Goal: Task Accomplishment & Management: Manage account settings

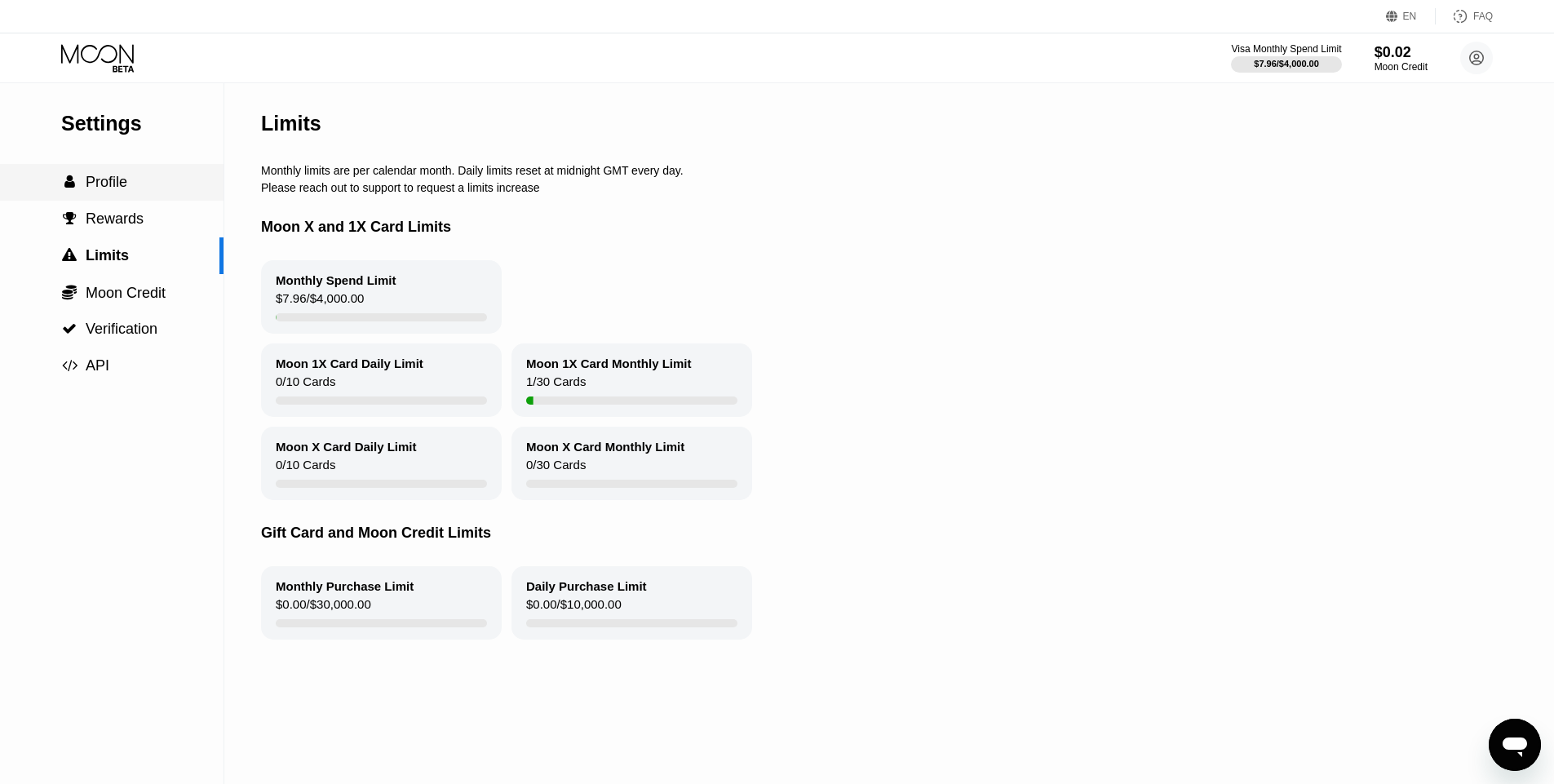
click at [146, 170] on div " Profile" at bounding box center [112, 183] width 224 height 37
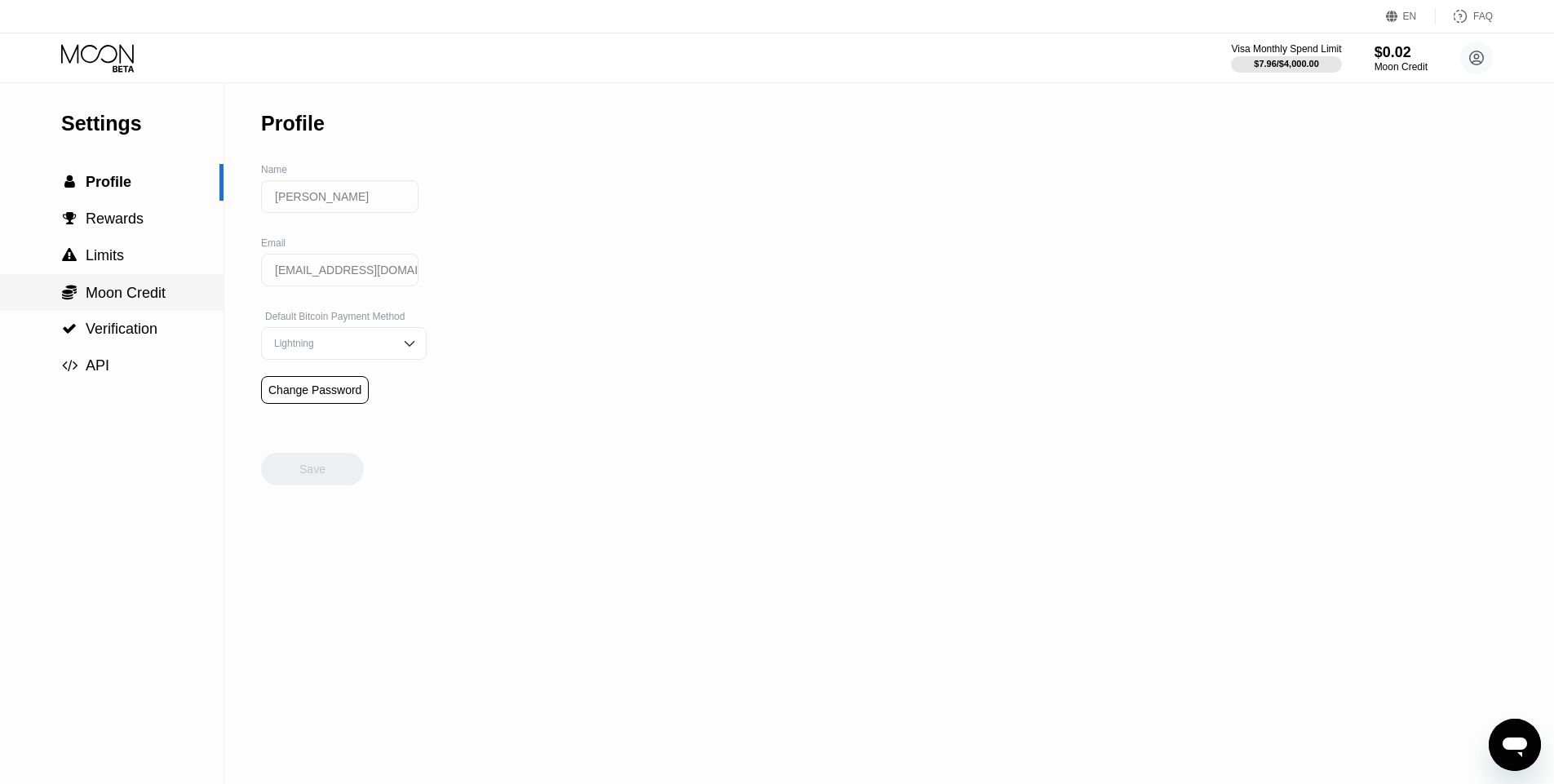
click at [130, 299] on span "Moon Credit" at bounding box center [125, 292] width 80 height 17
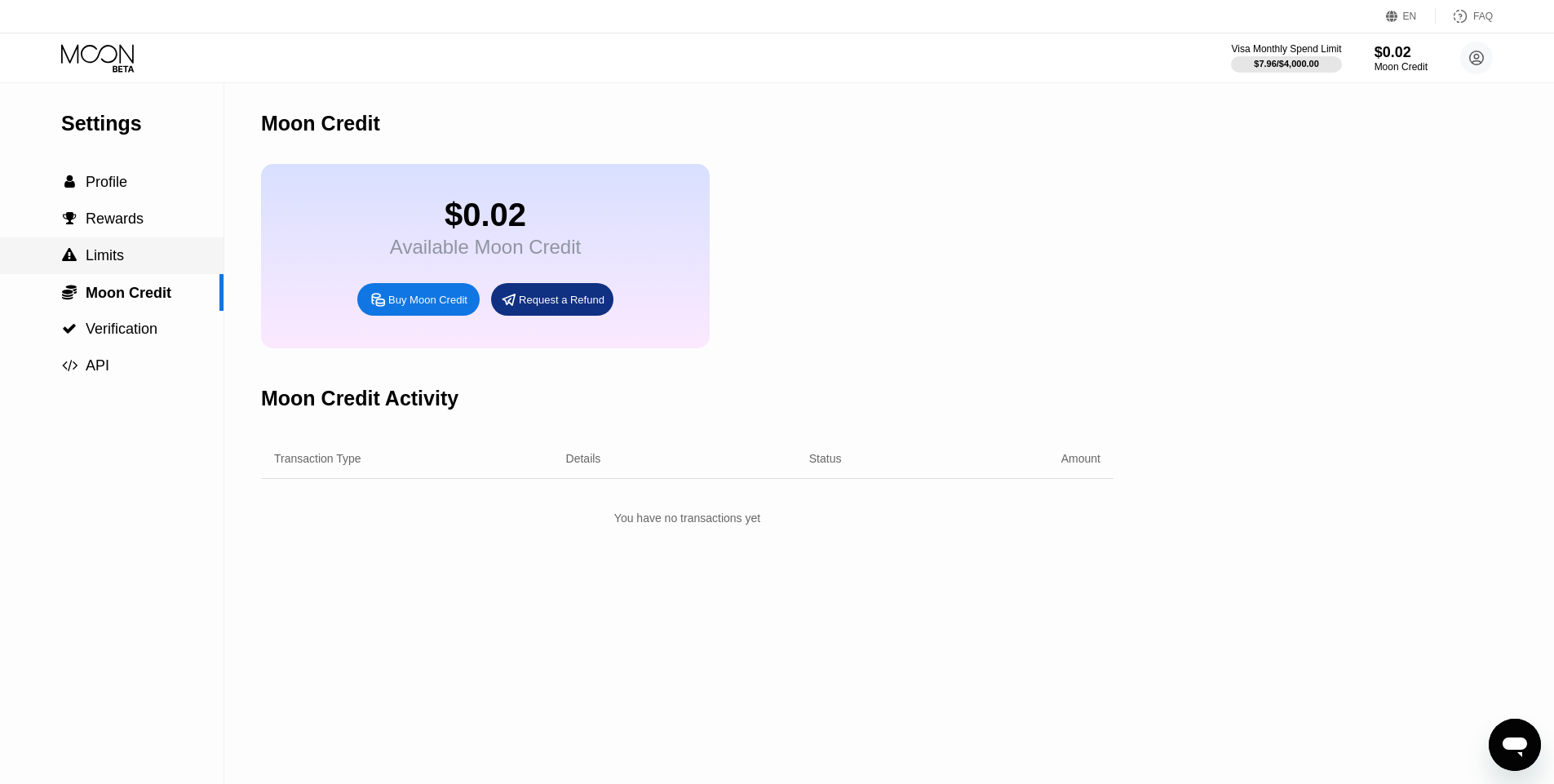
click at [127, 252] on div " Limits" at bounding box center [112, 256] width 224 height 17
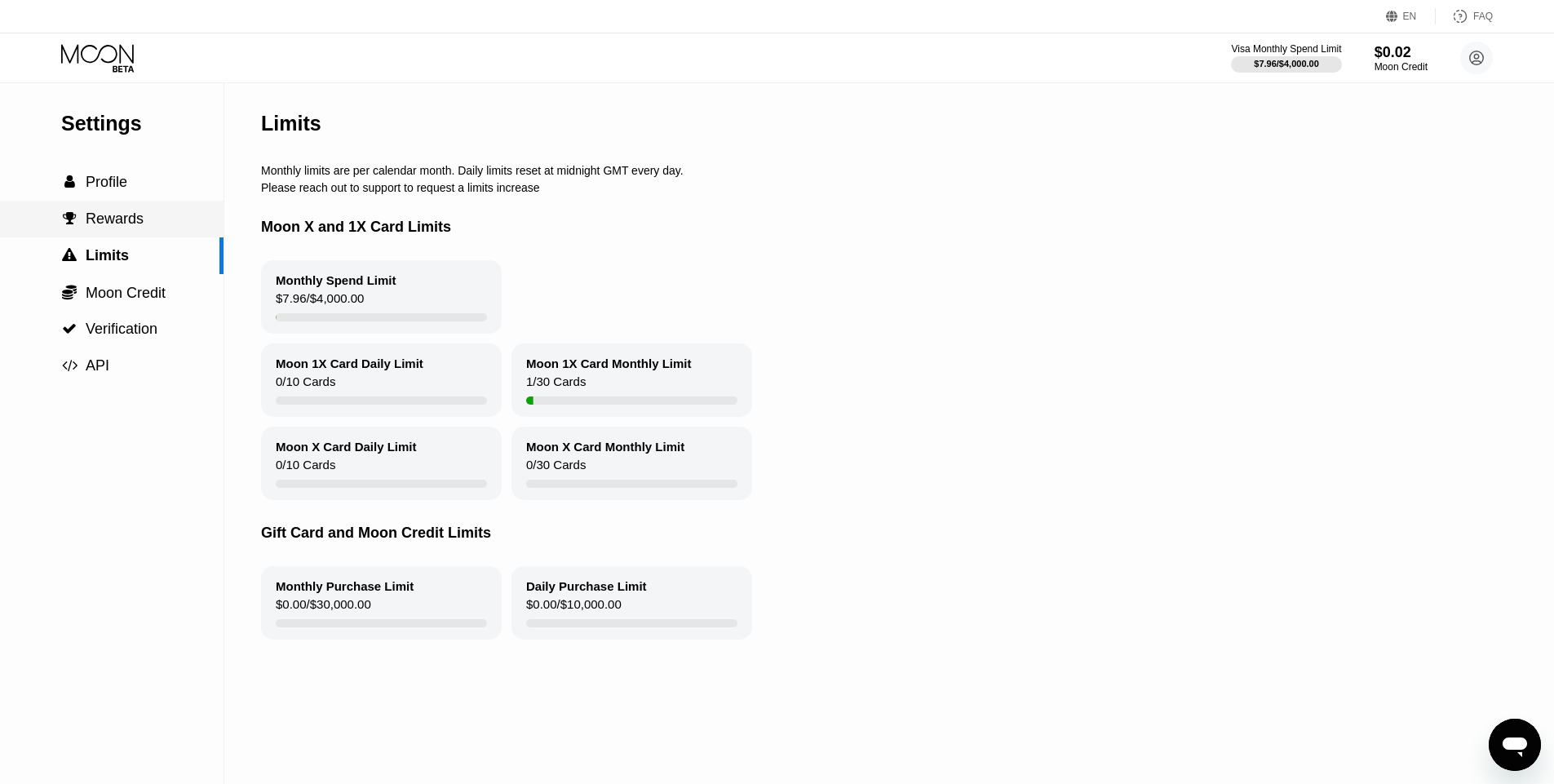
click at [118, 232] on div " Rewards" at bounding box center [112, 220] width 224 height 37
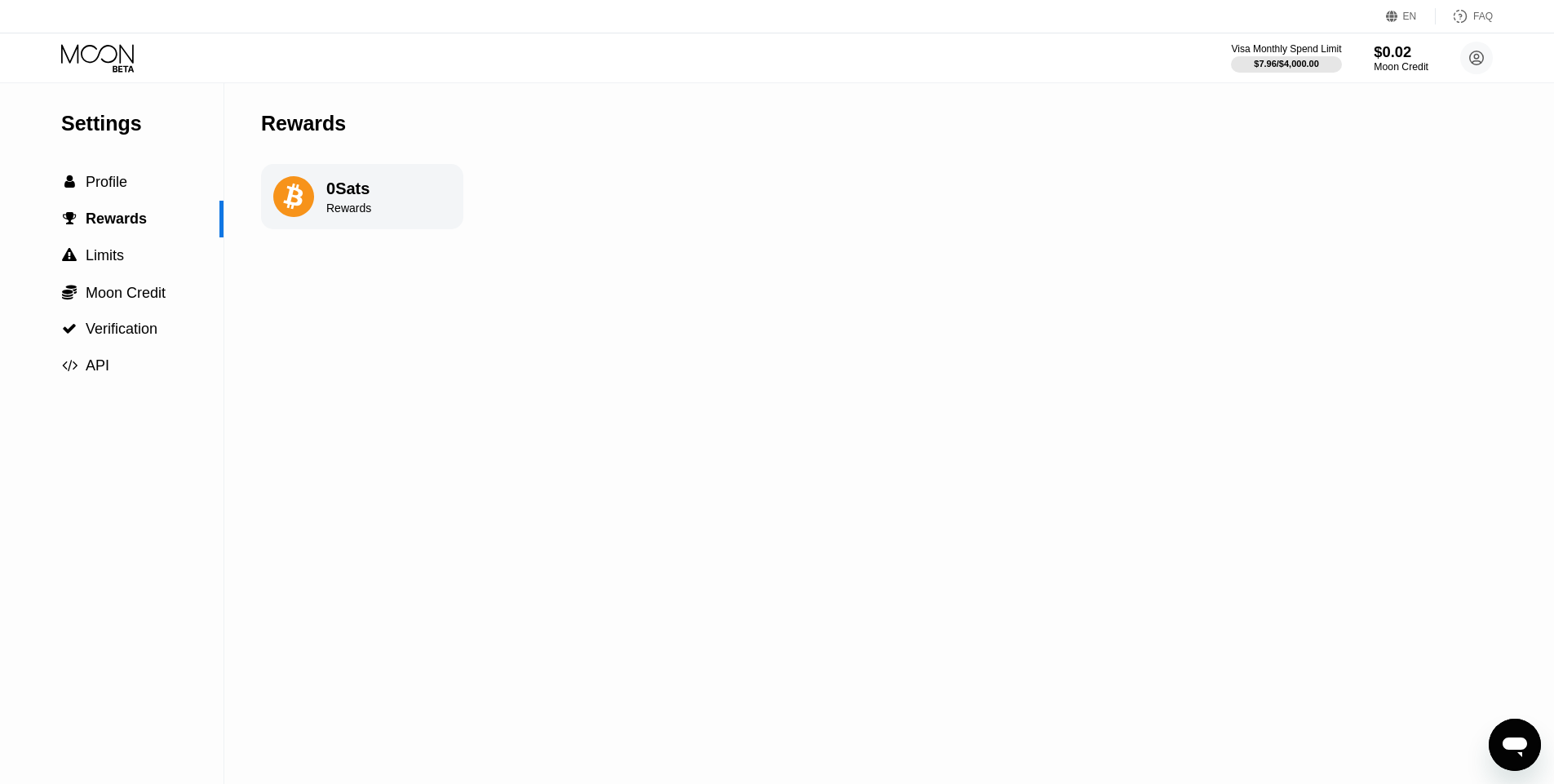
click at [1379, 55] on div "$0.02" at bounding box center [1401, 51] width 54 height 17
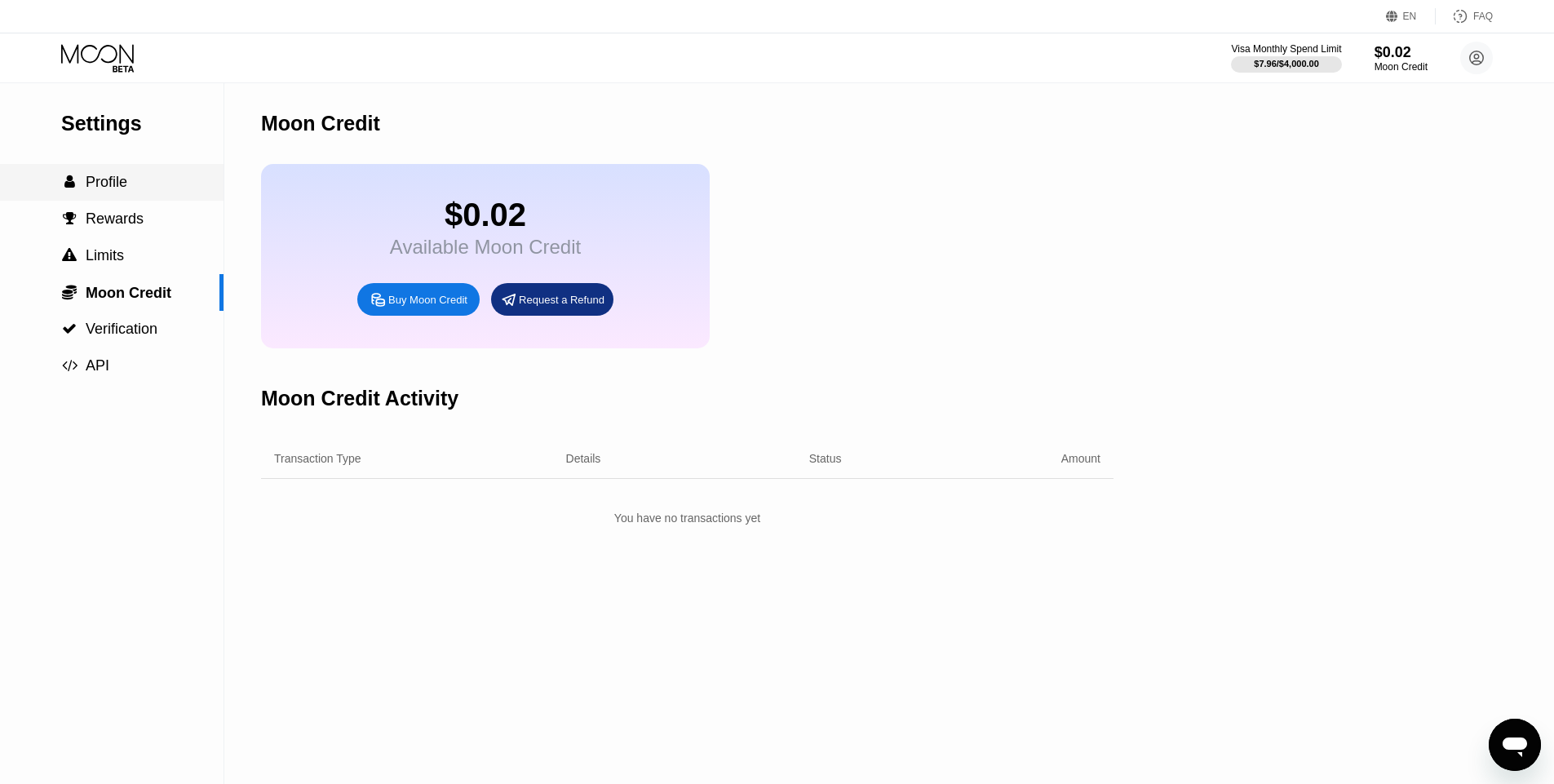
click at [132, 180] on div " Profile" at bounding box center [112, 183] width 224 height 17
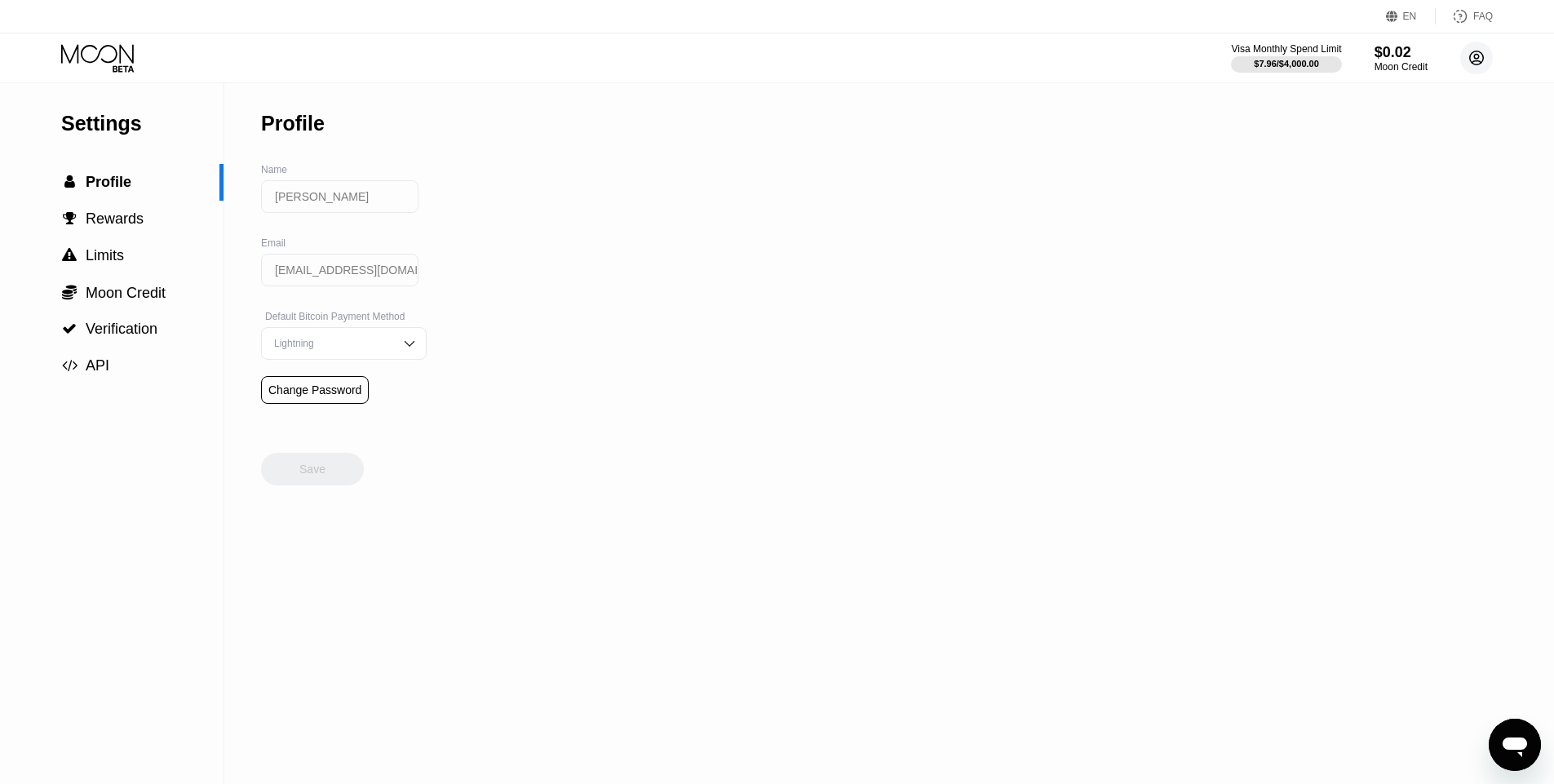
click at [1471, 63] on circle at bounding box center [1477, 58] width 33 height 33
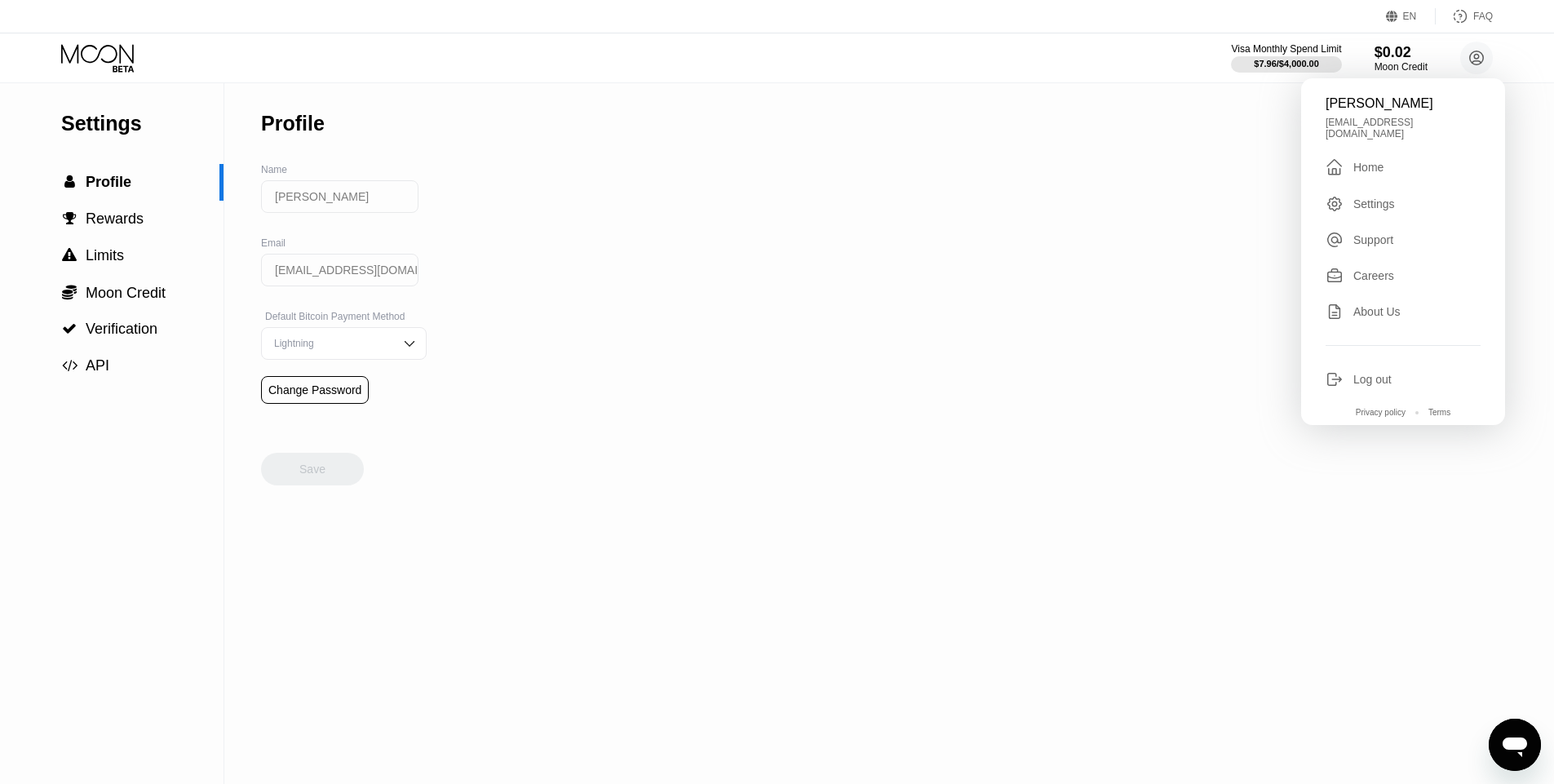
click at [1409, 159] on div " Home" at bounding box center [1403, 167] width 155 height 19
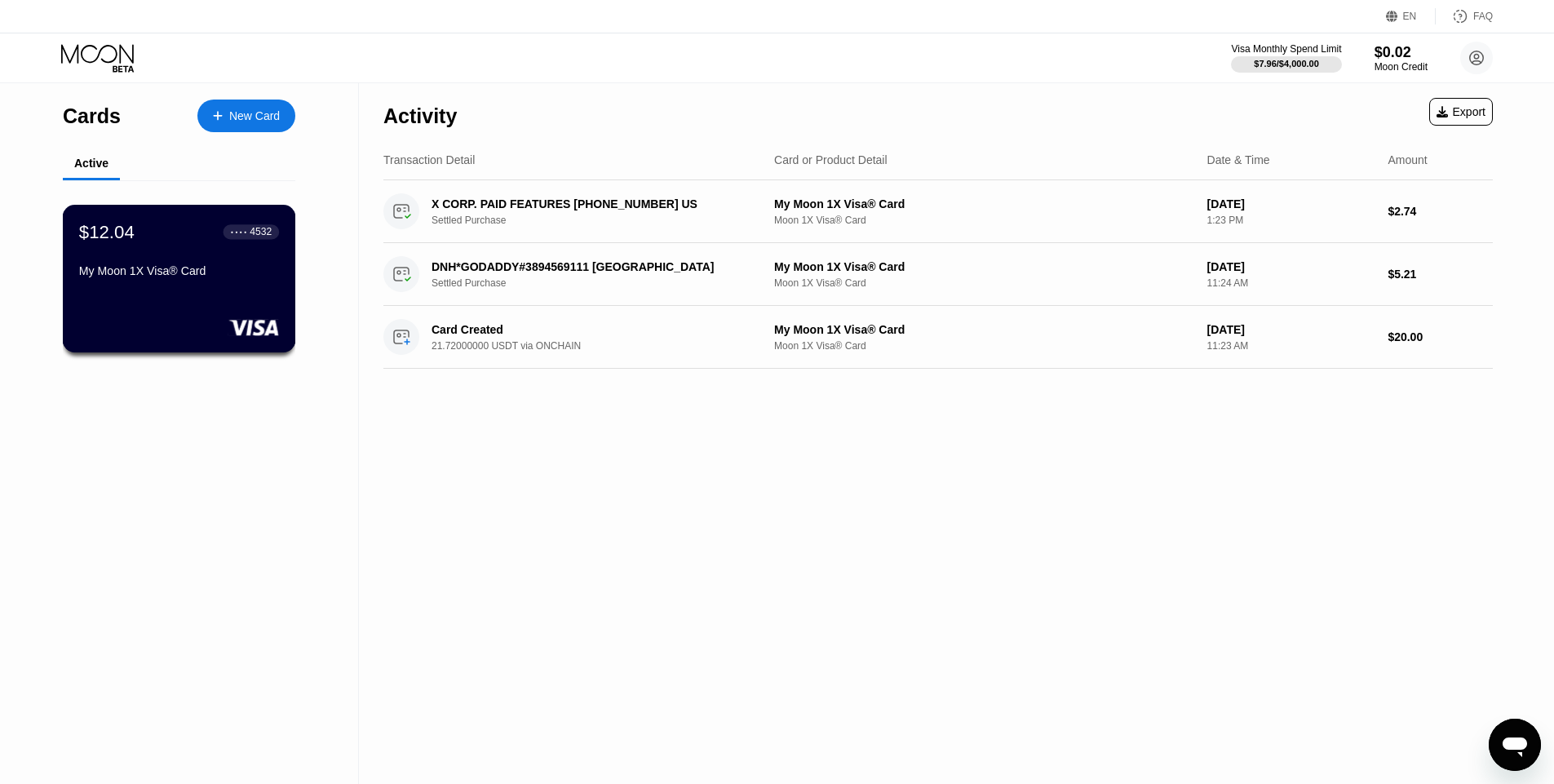
click at [86, 293] on div "$12.04 ● ● ● ● 4532 My Moon 1X Visa® Card" at bounding box center [180, 279] width 233 height 148
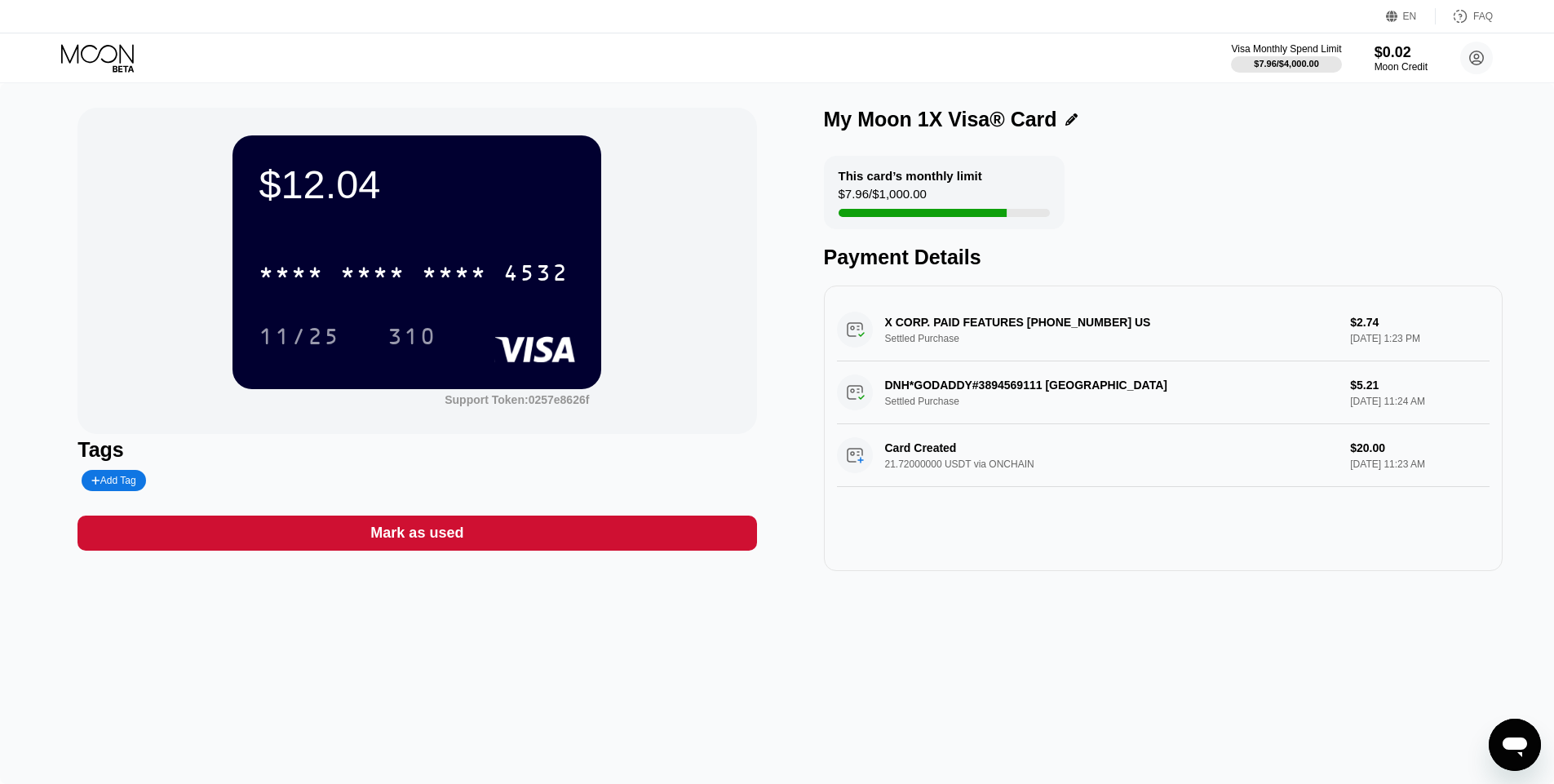
click at [405, 242] on div "* * * * * * * * * * * * 4532" at bounding box center [417, 267] width 317 height 55
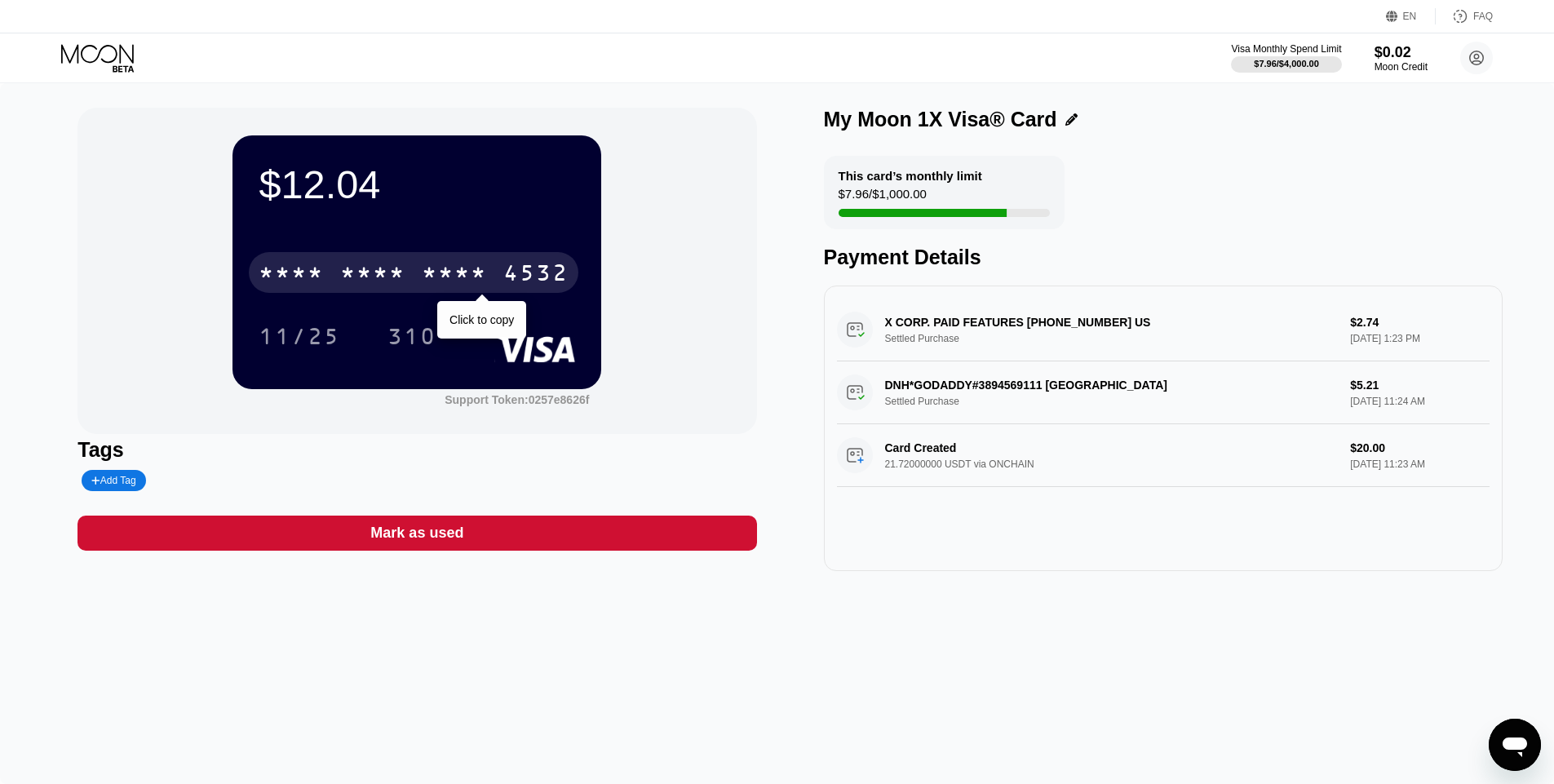
click at [278, 274] on div "* * * *" at bounding box center [291, 274] width 65 height 26
click at [293, 333] on div "11/25" at bounding box center [299, 338] width 82 height 26
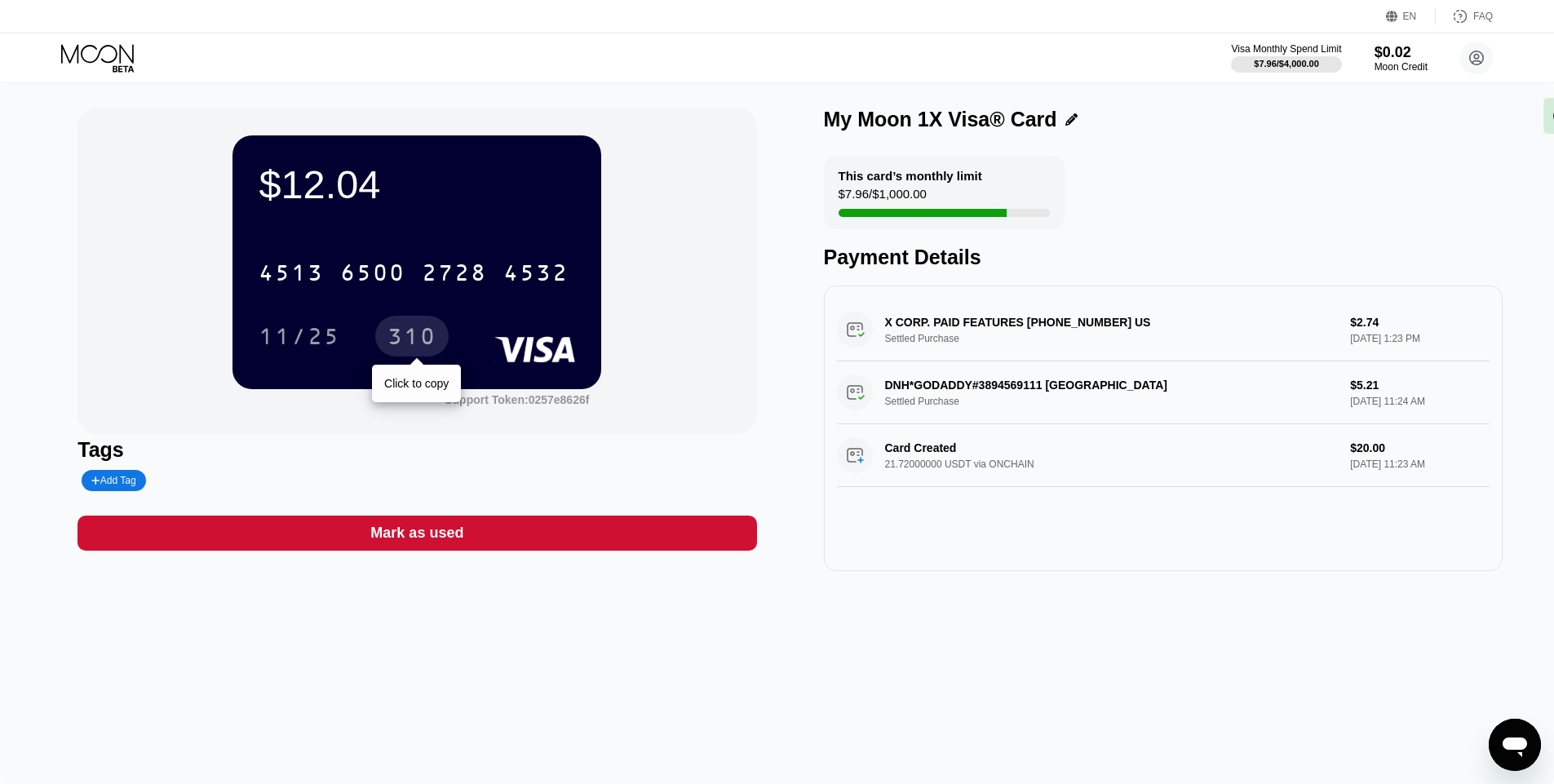
click at [434, 332] on div "310" at bounding box center [412, 338] width 49 height 26
